Goal: Information Seeking & Learning: Learn about a topic

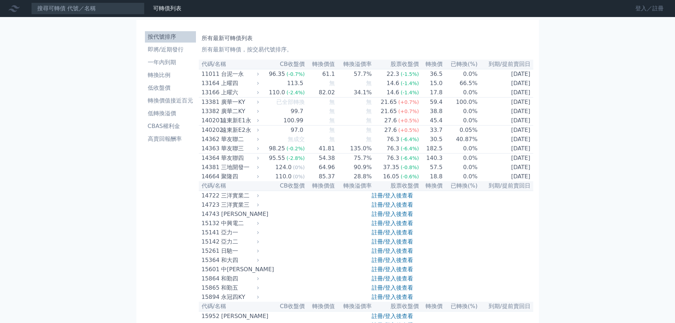
click at [643, 8] on link "登入／註冊" at bounding box center [649, 8] width 40 height 11
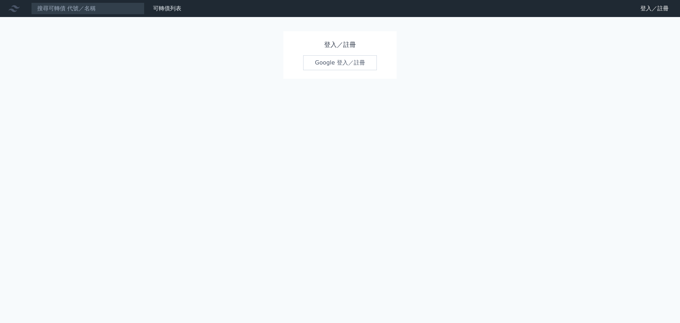
click at [331, 63] on link "Google 登入／註冊" at bounding box center [340, 62] width 74 height 15
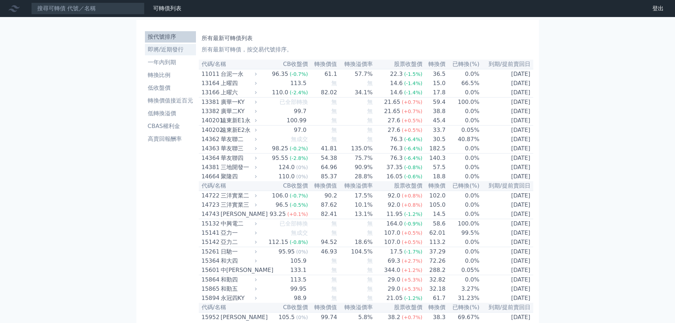
click at [164, 50] on li "即將/近期發行" at bounding box center [170, 49] width 51 height 8
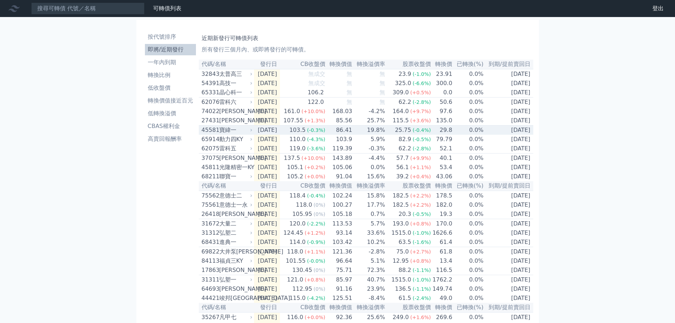
click at [227, 134] on div "寶緯一" at bounding box center [235, 130] width 32 height 8
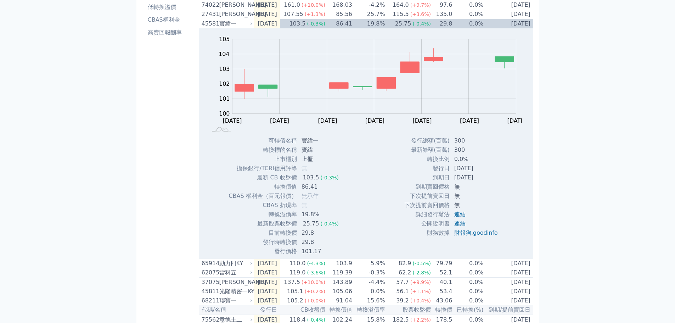
scroll to position [35, 0]
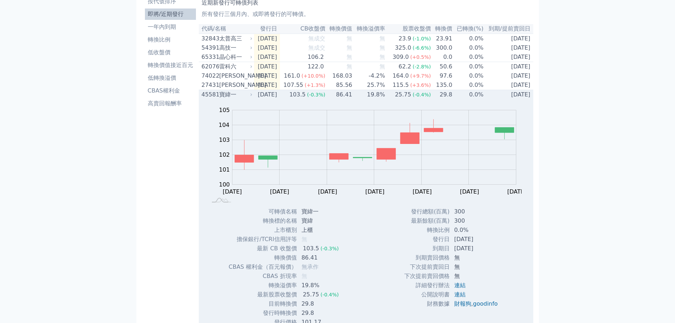
click at [423, 97] on span "(-0.4%)" at bounding box center [421, 95] width 18 height 6
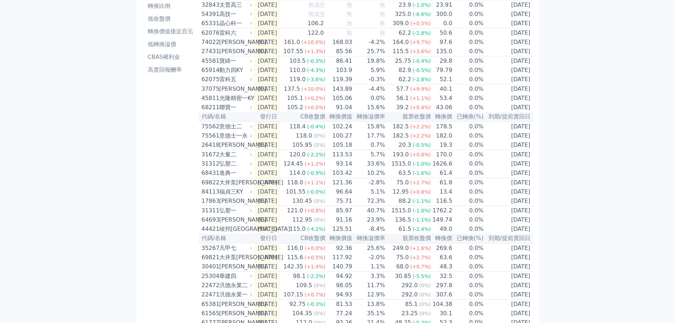
scroll to position [0, 0]
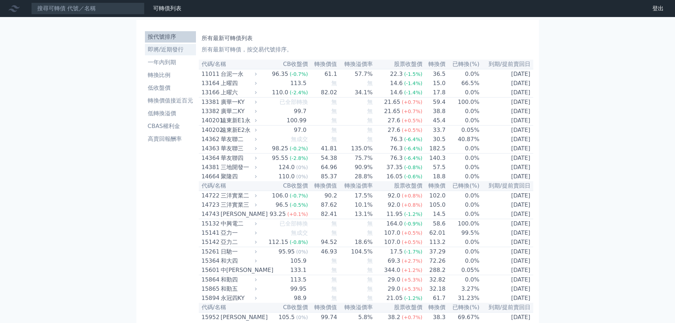
click at [160, 48] on li "即將/近期發行" at bounding box center [170, 49] width 51 height 8
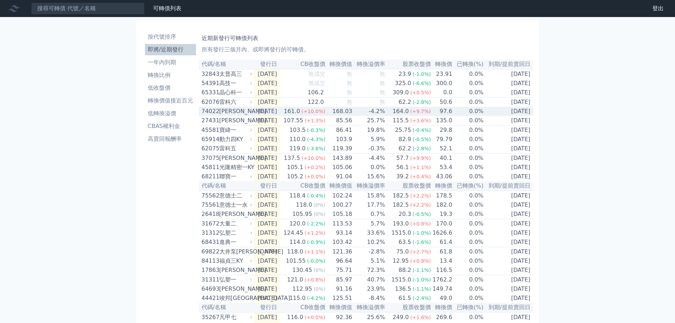
click at [272, 116] on td "[DATE]" at bounding box center [267, 111] width 26 height 9
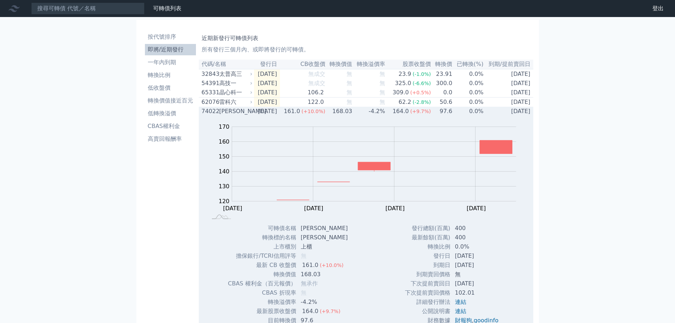
click at [272, 115] on td "[DATE]" at bounding box center [267, 111] width 26 height 9
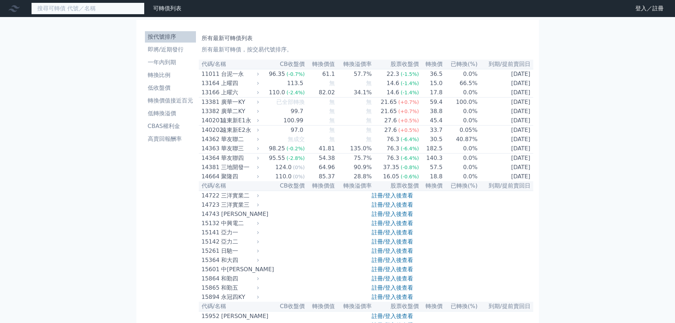
click at [52, 9] on input at bounding box center [87, 8] width 113 height 12
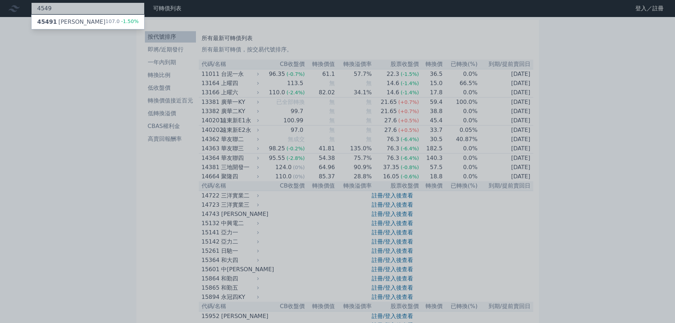
type input "4549"
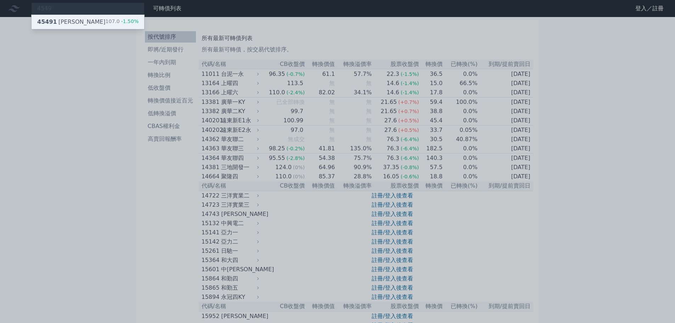
click at [61, 21] on div "45491 桓達一" at bounding box center [71, 22] width 68 height 8
